Goal: Transaction & Acquisition: Purchase product/service

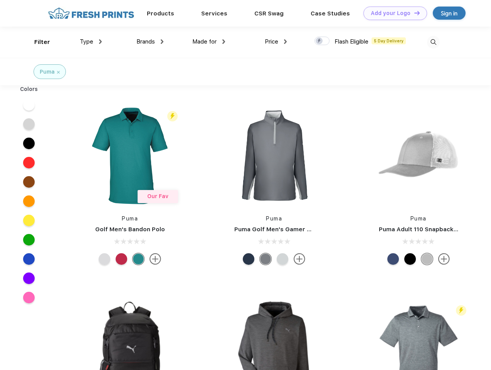
scroll to position [0, 0]
click at [393, 13] on link "Add your Logo Design Tool" at bounding box center [396, 13] width 64 height 13
click at [0, 0] on div "Design Tool" at bounding box center [0, 0] width 0 height 0
click at [414, 13] on link "Add your Logo Design Tool" at bounding box center [396, 13] width 64 height 13
click at [37, 42] on div "Filter" at bounding box center [42, 42] width 16 height 9
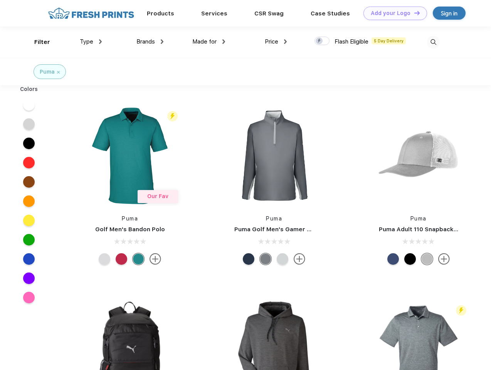
click at [91, 42] on span "Type" at bounding box center [86, 41] width 13 height 7
click at [150, 42] on span "Brands" at bounding box center [146, 41] width 19 height 7
click at [209, 42] on span "Made for" at bounding box center [204, 41] width 24 height 7
click at [276, 42] on span "Price" at bounding box center [271, 41] width 13 height 7
click at [322, 41] on div at bounding box center [322, 41] width 15 height 8
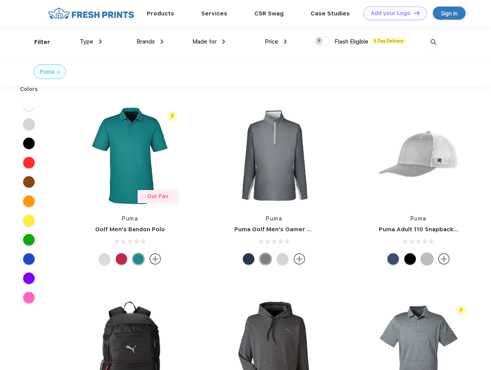
click at [320, 41] on input "checkbox" at bounding box center [317, 38] width 5 height 5
click at [434, 42] on img at bounding box center [433, 42] width 13 height 13
